Goal: Task Accomplishment & Management: Use online tool/utility

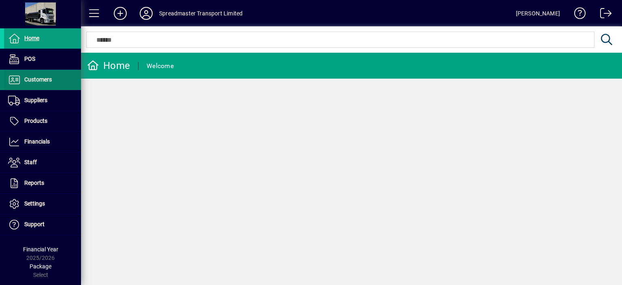
click at [45, 80] on span "Customers" at bounding box center [38, 79] width 28 height 6
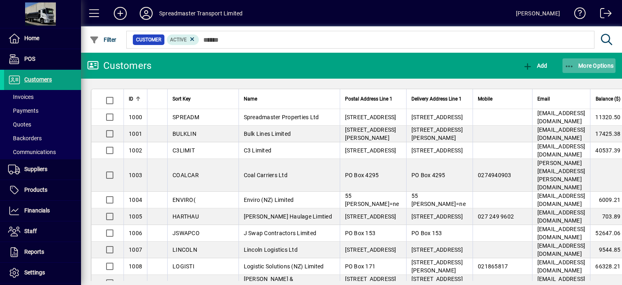
click at [589, 66] on span "More Options" at bounding box center [588, 65] width 49 height 6
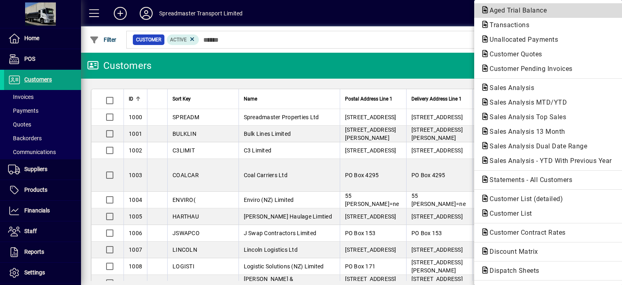
click at [490, 11] on span "Aged Trial Balance" at bounding box center [515, 10] width 70 height 8
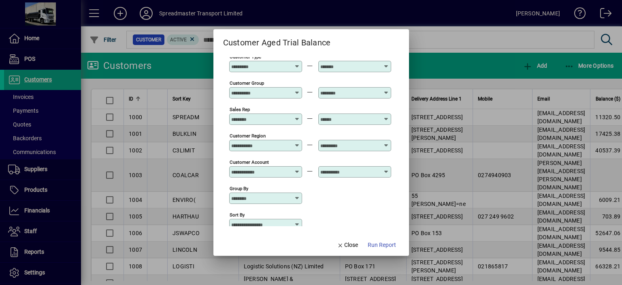
scroll to position [60, 0]
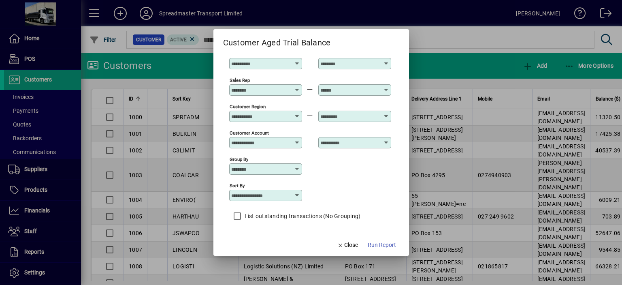
click at [297, 168] on icon at bounding box center [297, 169] width 6 height 6
click at [371, 175] on div "Group by" at bounding box center [310, 168] width 162 height 26
click at [295, 196] on icon at bounding box center [297, 195] width 6 height 6
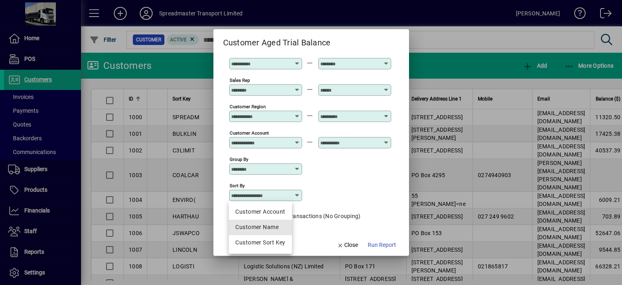
drag, startPoint x: 268, startPoint y: 223, endPoint x: 281, endPoint y: 227, distance: 13.1
click at [268, 223] on div "Customer Name" at bounding box center [260, 227] width 50 height 8
type input "**********"
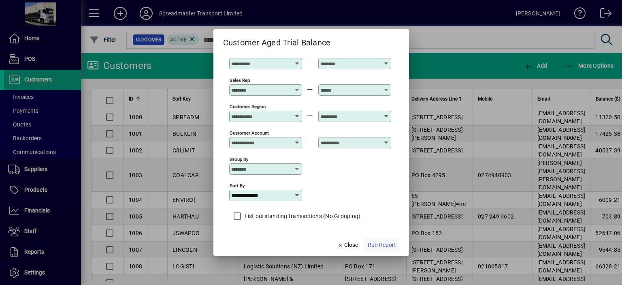
click at [375, 241] on span "Run Report" at bounding box center [381, 244] width 28 height 8
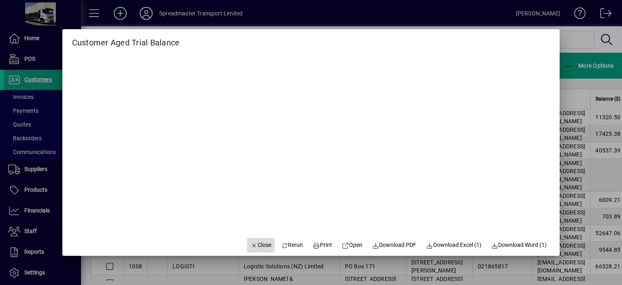
click at [260, 245] on span "Close" at bounding box center [260, 244] width 21 height 8
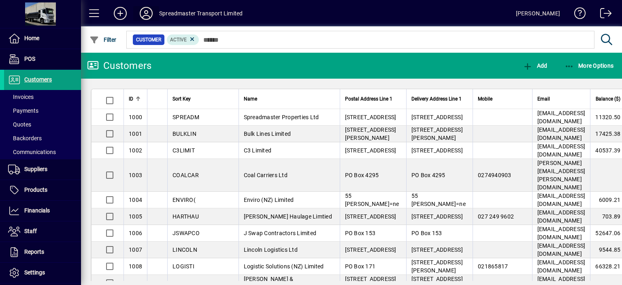
click at [147, 14] on icon at bounding box center [146, 13] width 16 height 13
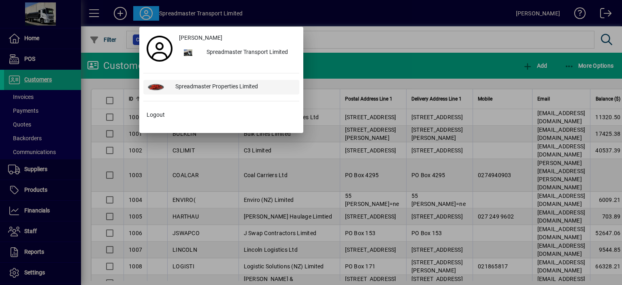
click at [213, 84] on div "Spreadmaster Properties Limited" at bounding box center [234, 87] width 130 height 15
